Goal: Transaction & Acquisition: Purchase product/service

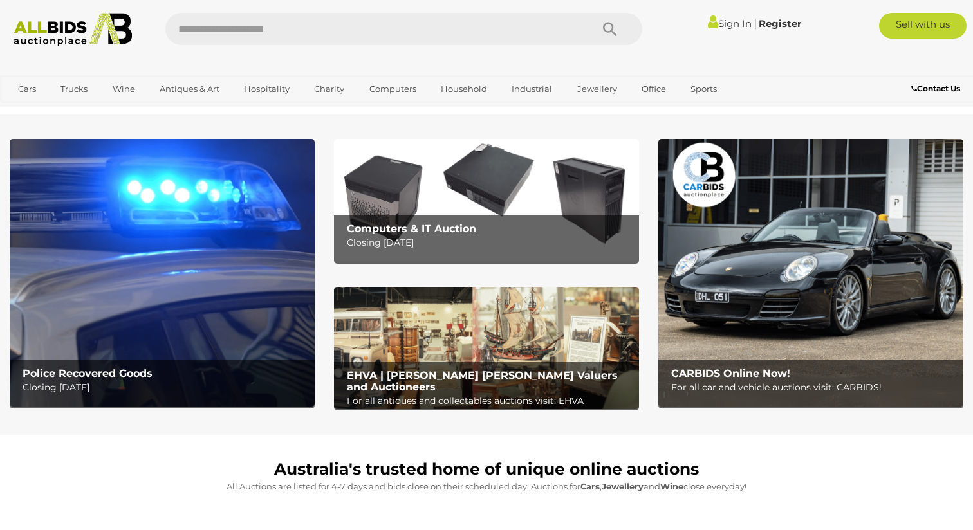
click at [724, 20] on link "Sign In" at bounding box center [730, 23] width 44 height 12
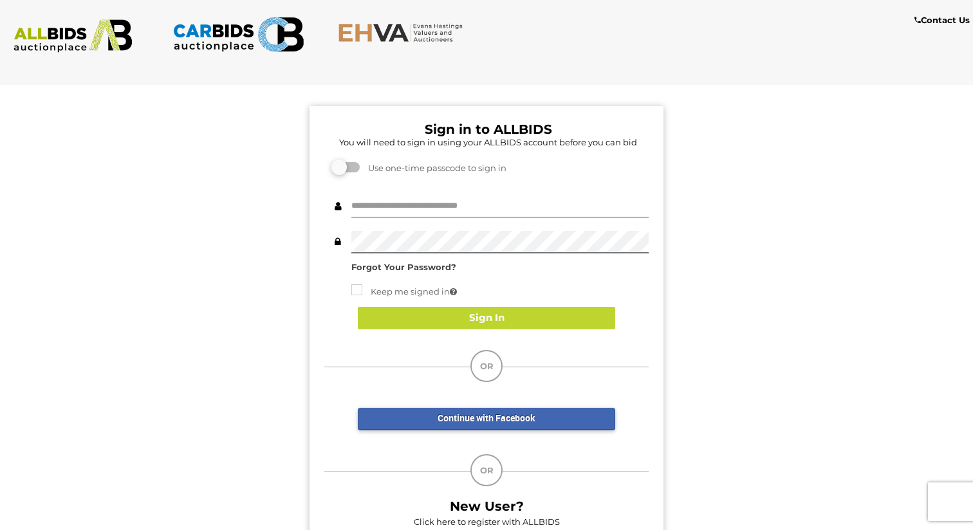
type input "*******"
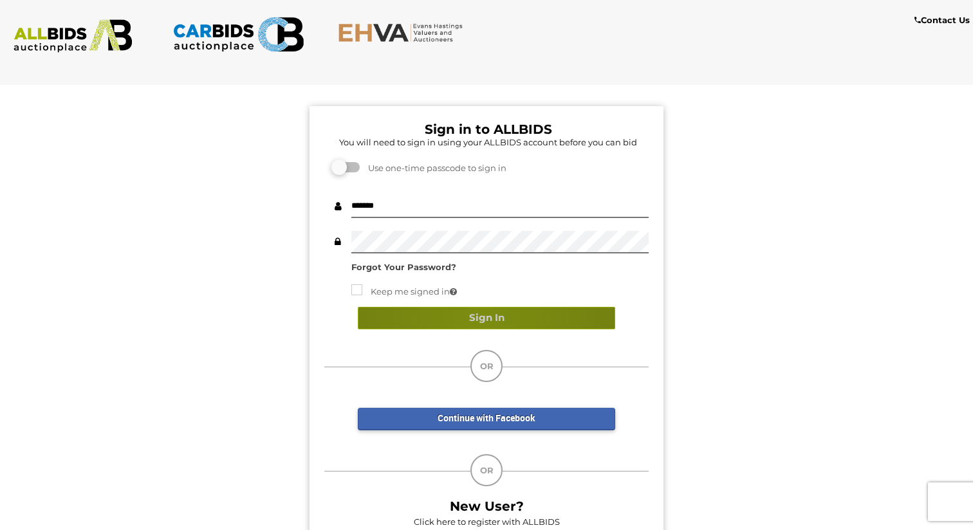
click at [481, 317] on button "Sign In" at bounding box center [486, 318] width 257 height 23
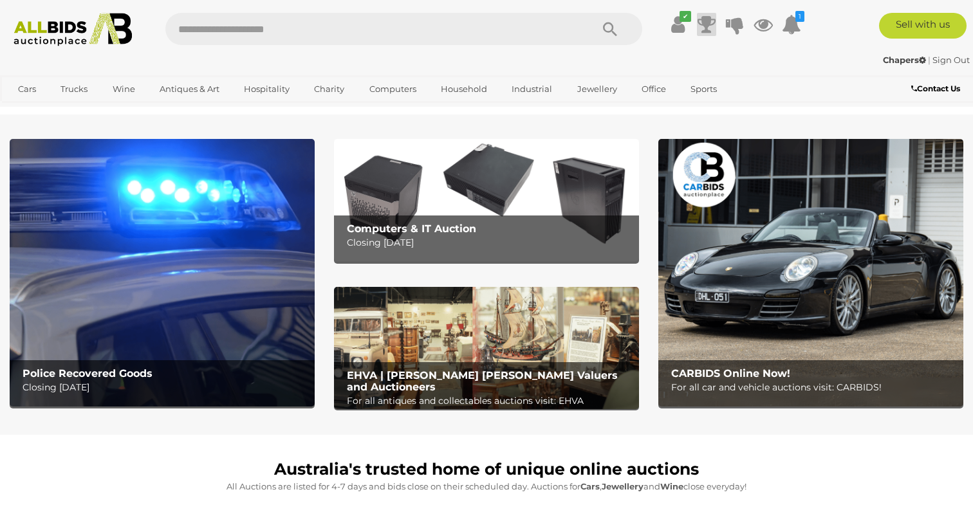
click at [702, 22] on icon at bounding box center [707, 24] width 18 height 23
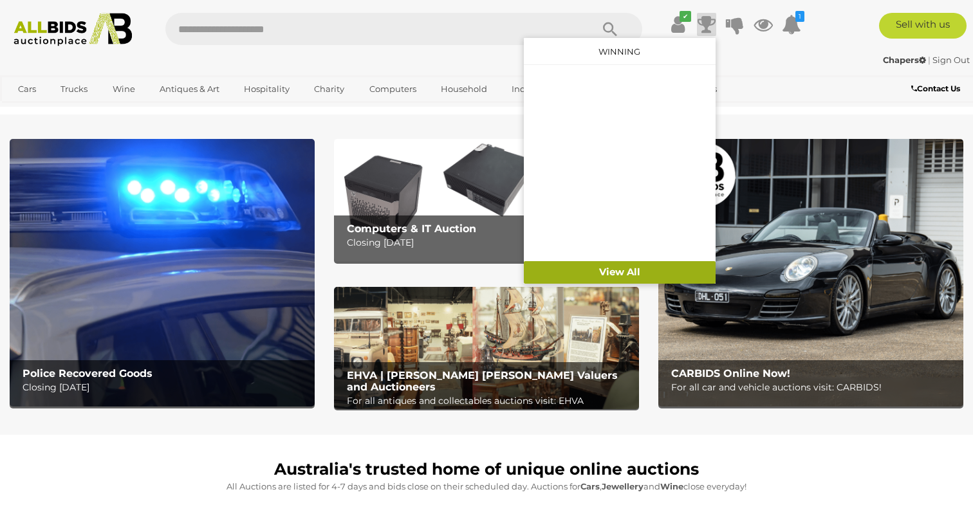
click at [614, 267] on link "View All" at bounding box center [620, 272] width 192 height 23
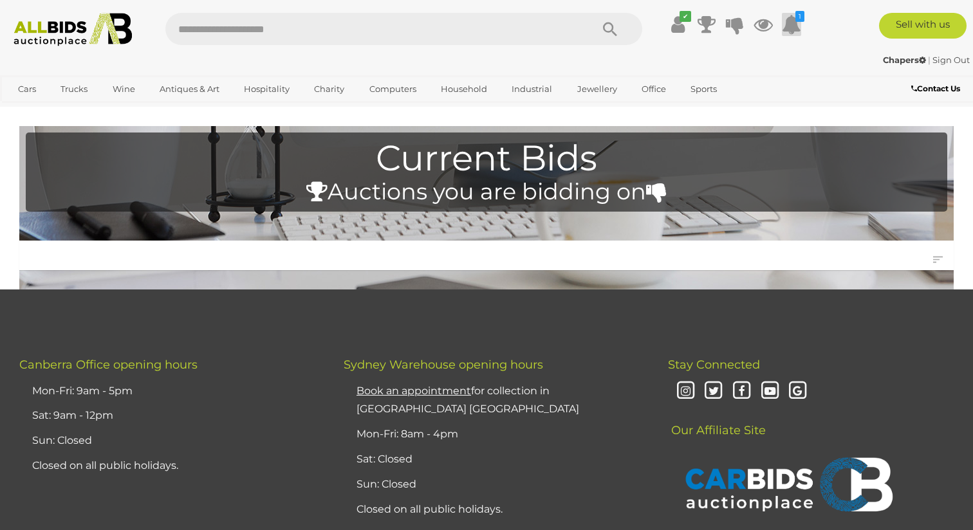
click at [791, 22] on icon at bounding box center [791, 24] width 19 height 23
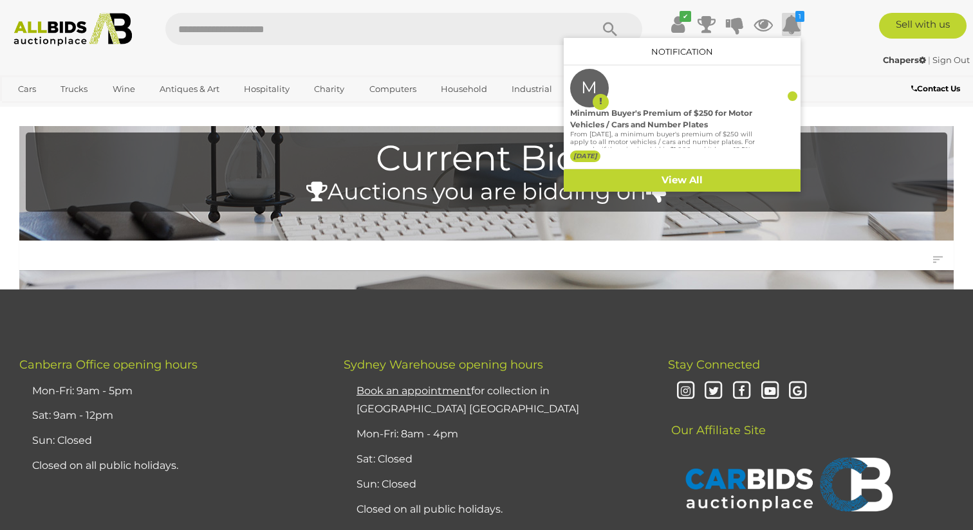
click at [821, 59] on div "Chapers | Sign Out" at bounding box center [486, 60] width 967 height 15
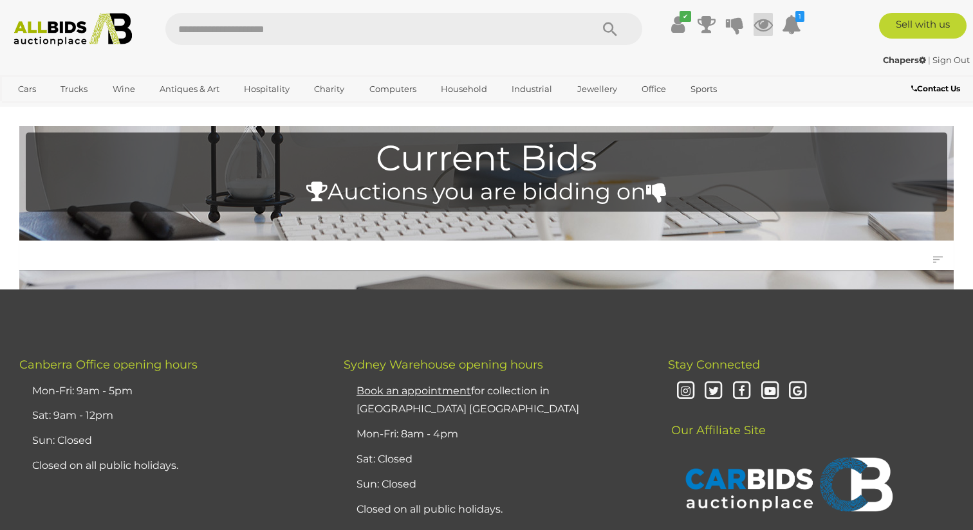
click at [759, 22] on icon at bounding box center [763, 24] width 19 height 23
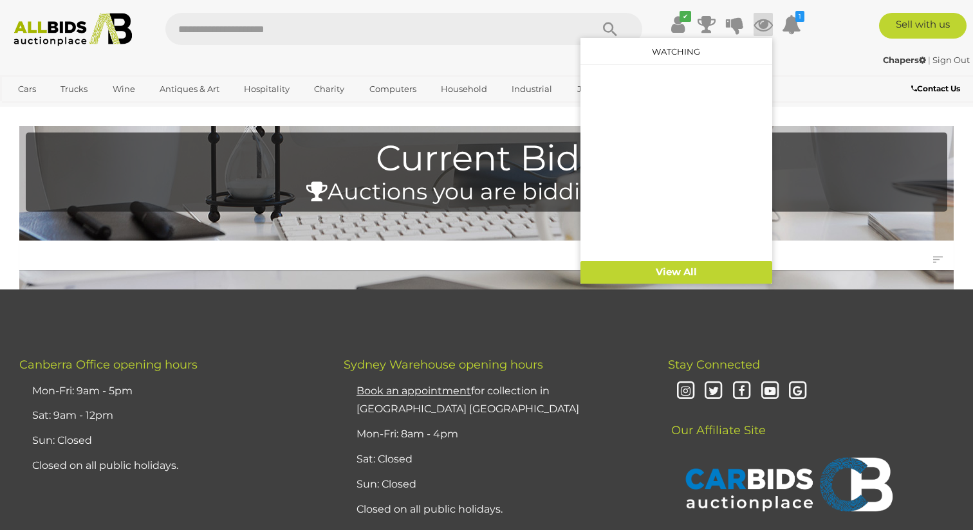
click at [818, 48] on div "✔ Track & Trace 1 M" at bounding box center [486, 25] width 973 height 50
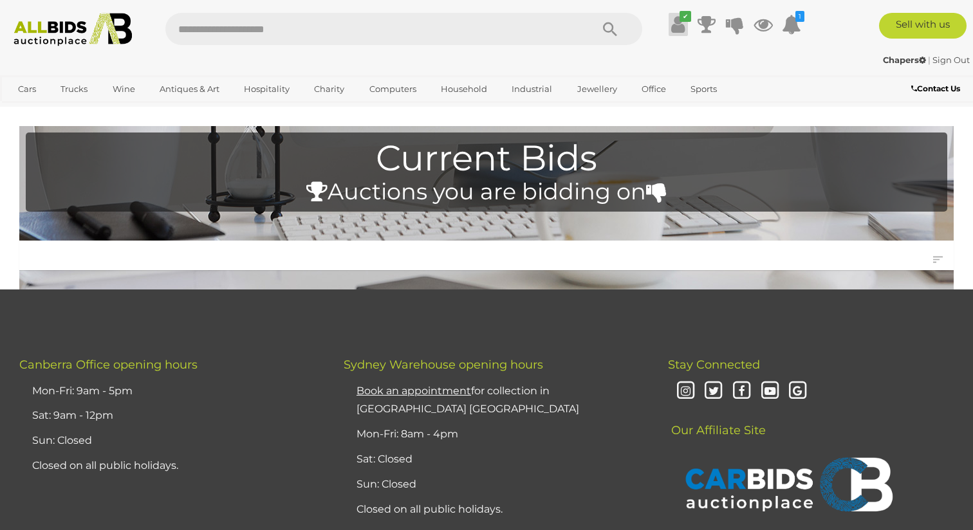
click at [680, 19] on icon "✔" at bounding box center [686, 16] width 12 height 11
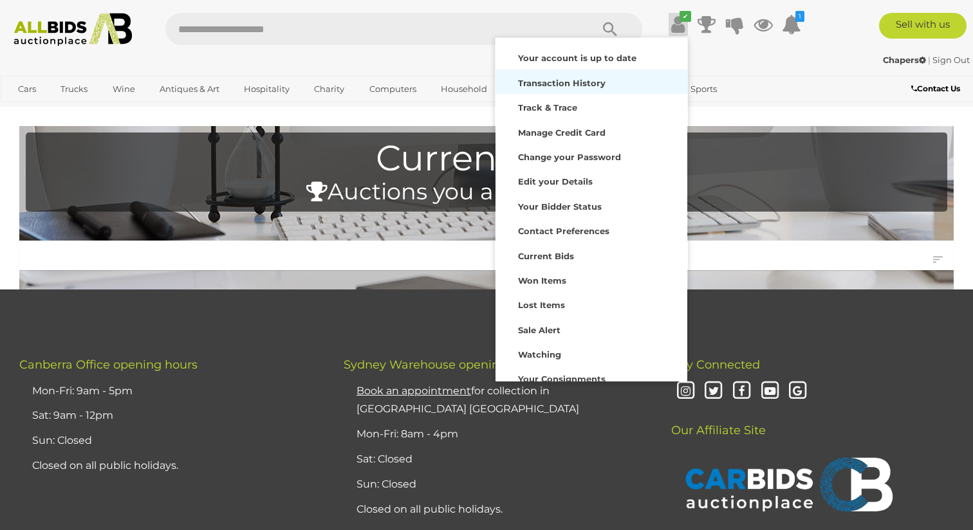
click at [553, 79] on strong "Transaction History" at bounding box center [562, 83] width 88 height 10
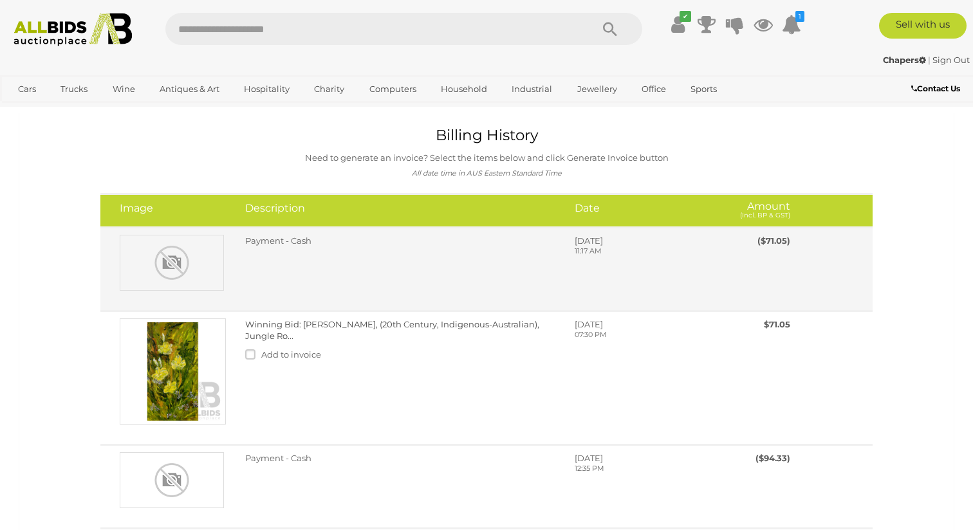
scroll to position [12, 0]
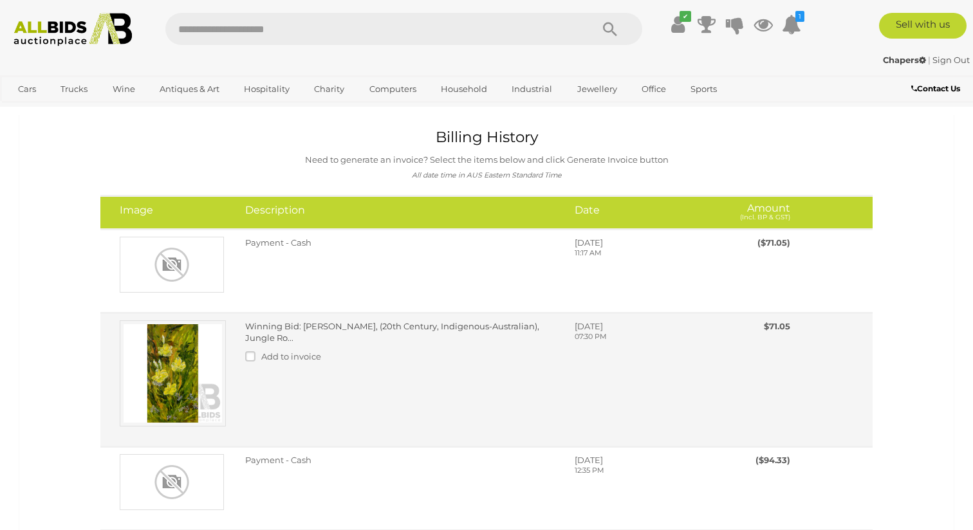
click at [293, 331] on div "Winning Bid: [PERSON_NAME], (20th Century, Indigenous-Australian), Jungle Ro...…" at bounding box center [401, 344] width 330 height 49
click at [200, 358] on img at bounding box center [173, 373] width 106 height 106
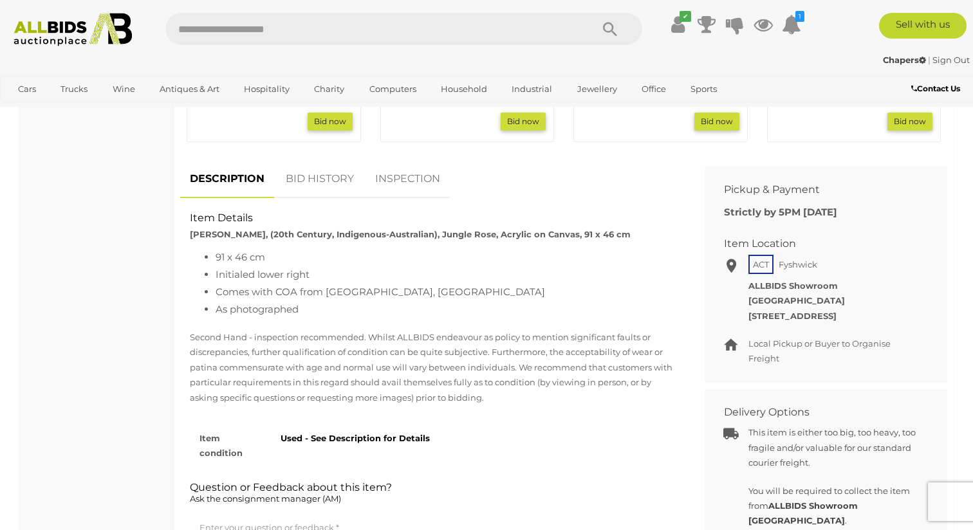
scroll to position [694, 0]
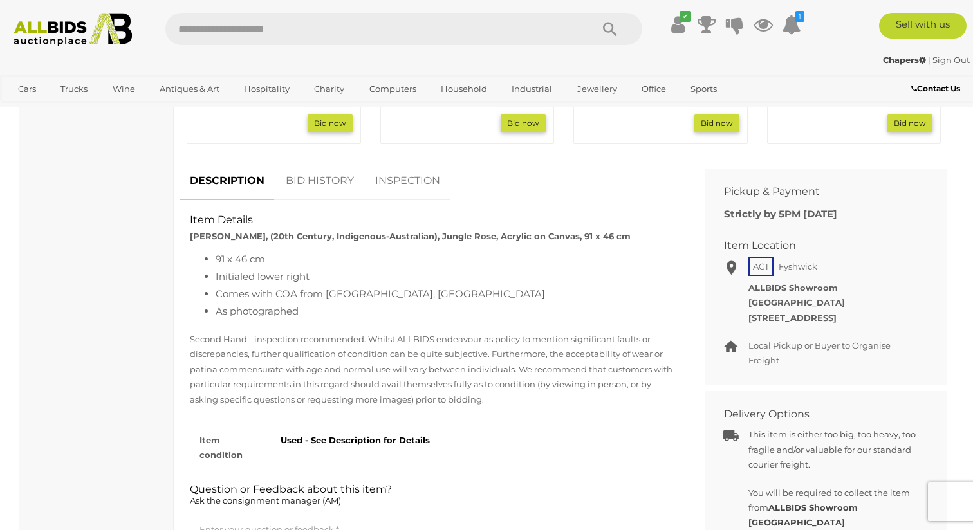
drag, startPoint x: 190, startPoint y: 205, endPoint x: 198, endPoint y: 300, distance: 95.6
click at [198, 226] on div "Item Details [PERSON_NAME], (20th Century, Indigenous-Australian), Jungle Rose,…" at bounding box center [432, 213] width 505 height 26
click at [188, 309] on div "91 x 46 cm Initialed lower right Comes with COA from [GEOGRAPHIC_DATA], [GEOGRA…" at bounding box center [432, 287] width 505 height 75
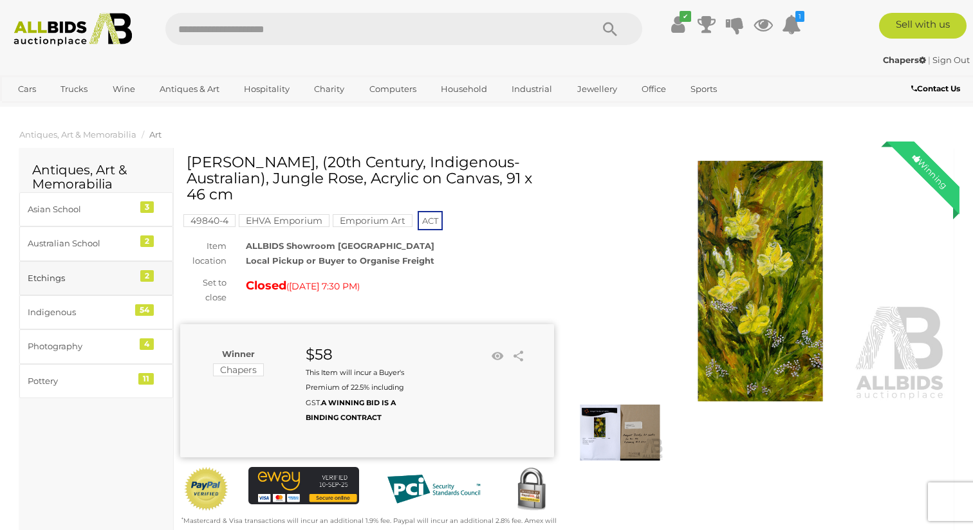
scroll to position [0, 0]
click at [965, 57] on link "Sign Out" at bounding box center [951, 60] width 37 height 10
